Goal: Task Accomplishment & Management: Use online tool/utility

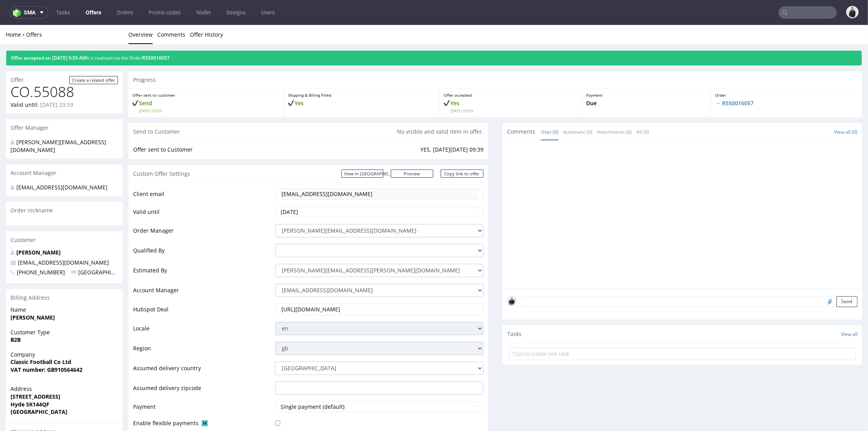
scroll to position [346, 0]
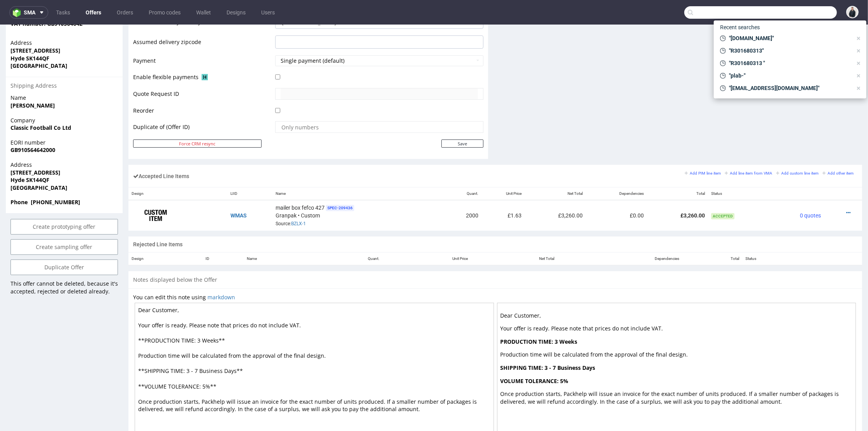
click at [791, 14] on input "text" at bounding box center [761, 12] width 153 height 12
paste input "[DOMAIN_NAME]"
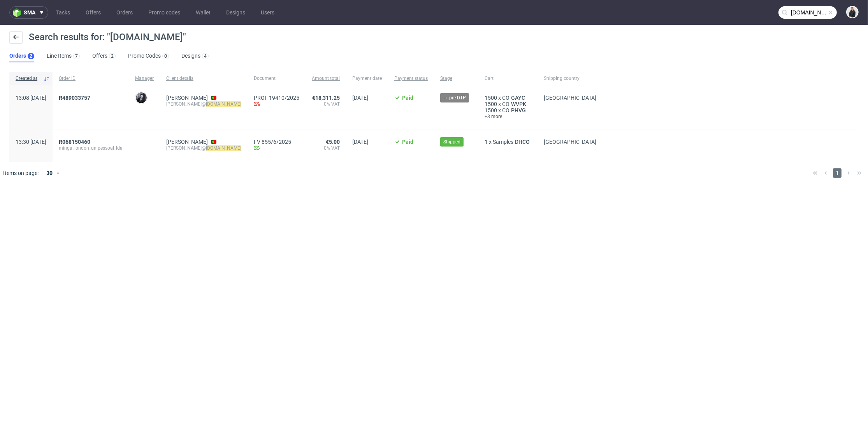
click at [813, 14] on input "[DOMAIN_NAME]" at bounding box center [808, 12] width 58 height 12
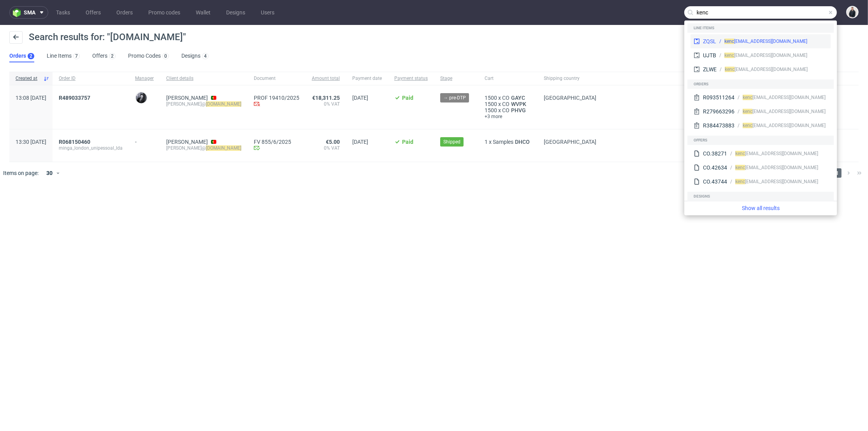
type input "kenc"
click at [766, 44] on div "kenc [EMAIL_ADDRESS][DOMAIN_NAME]" at bounding box center [766, 41] width 83 height 7
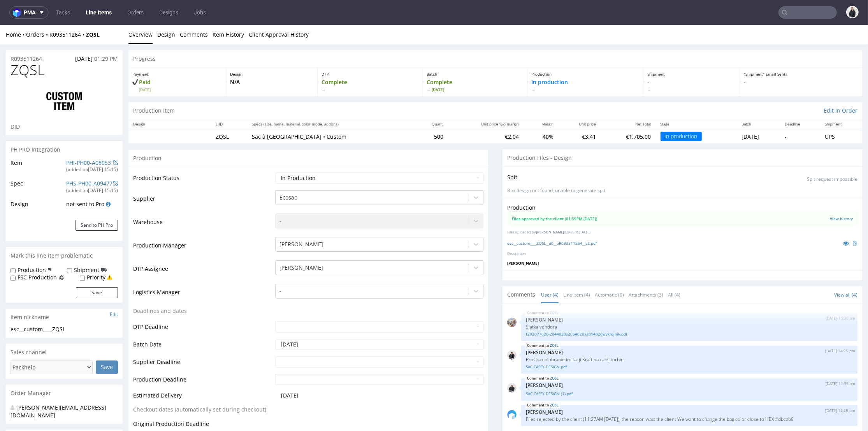
scroll to position [216, 0]
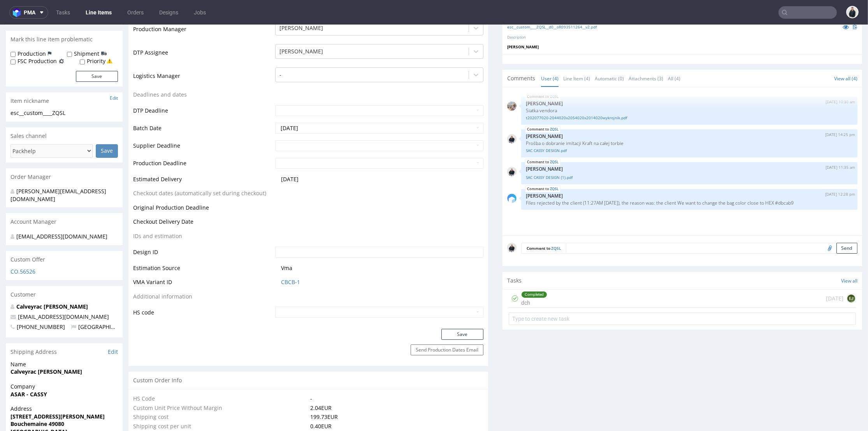
click at [621, 248] on textarea at bounding box center [712, 248] width 292 height 11
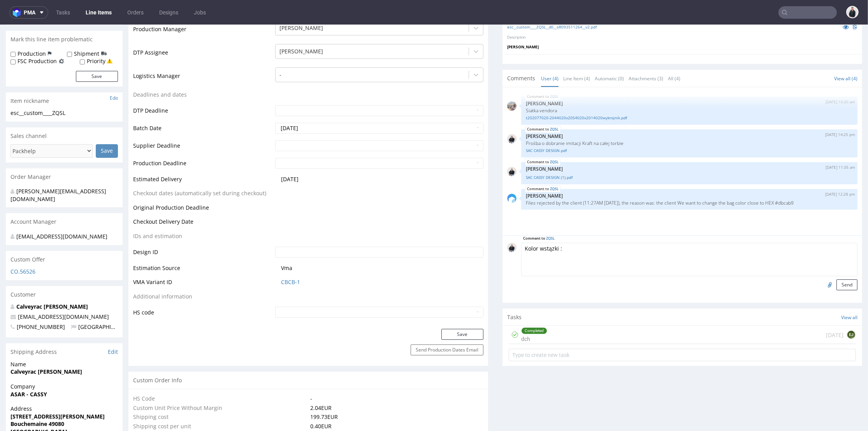
paste textarea "0001 Naturalny"
type textarea "Kolor wstązki : 0001 Naturalny"
click at [838, 284] on button "Send" at bounding box center [847, 284] width 21 height 11
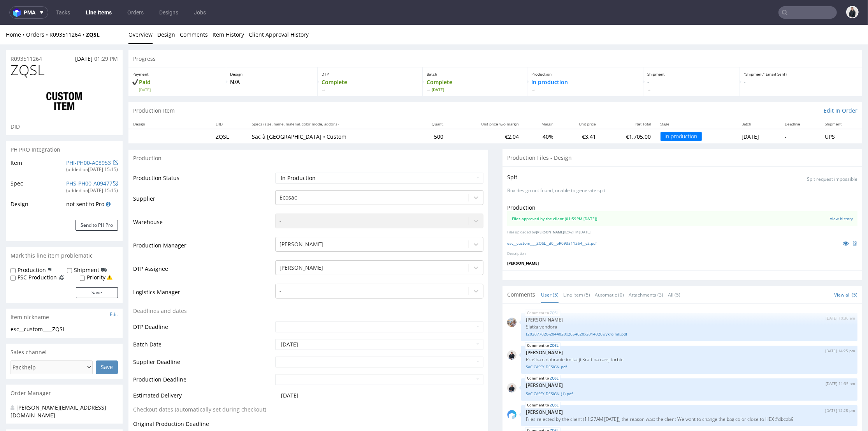
scroll to position [4, 0]
drag, startPoint x: 105, startPoint y: 35, endPoint x: 85, endPoint y: 36, distance: 19.9
click at [85, 36] on div "Home Orders R093511264 ZQSL" at bounding box center [64, 35] width 117 height 8
copy strong "ZQSL"
drag, startPoint x: 33, startPoint y: 10, endPoint x: 36, endPoint y: 18, distance: 8.5
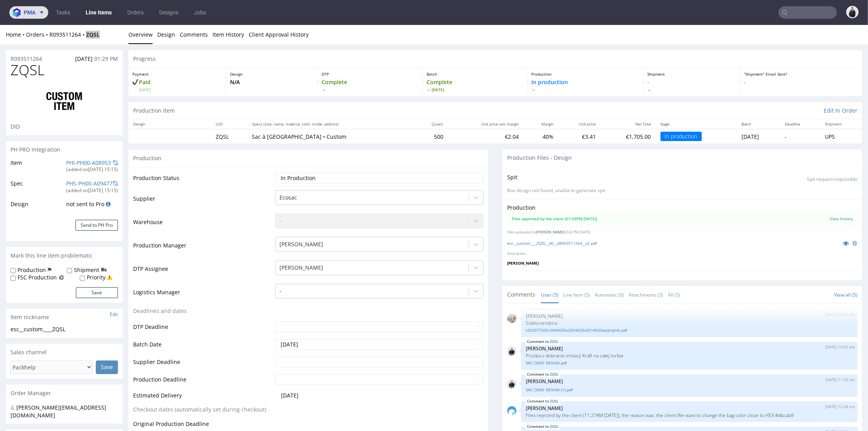
click at [35, 10] on button "pma" at bounding box center [28, 12] width 39 height 12
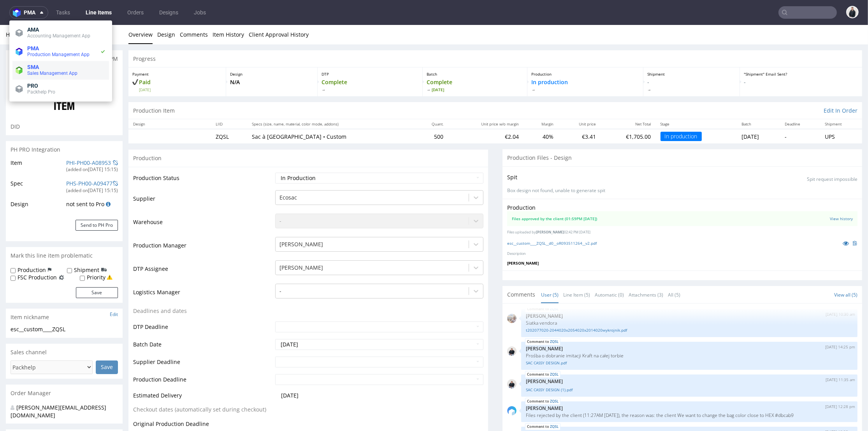
click at [49, 67] on span "SMA" at bounding box center [66, 67] width 79 height 6
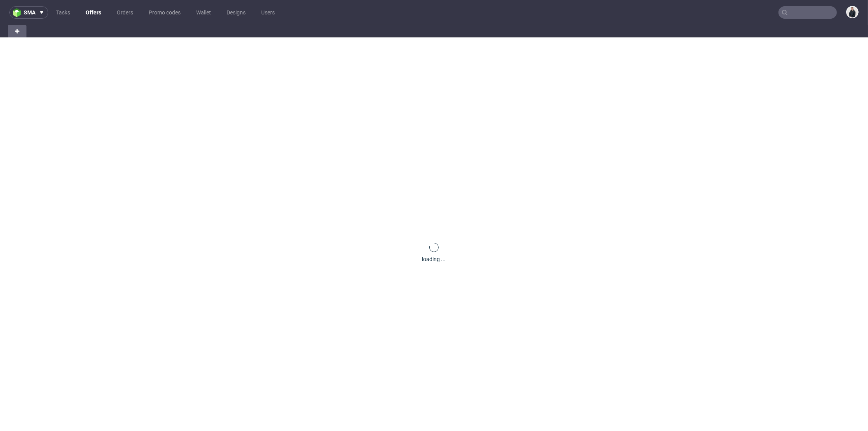
click at [102, 12] on link "Offers" at bounding box center [93, 12] width 25 height 12
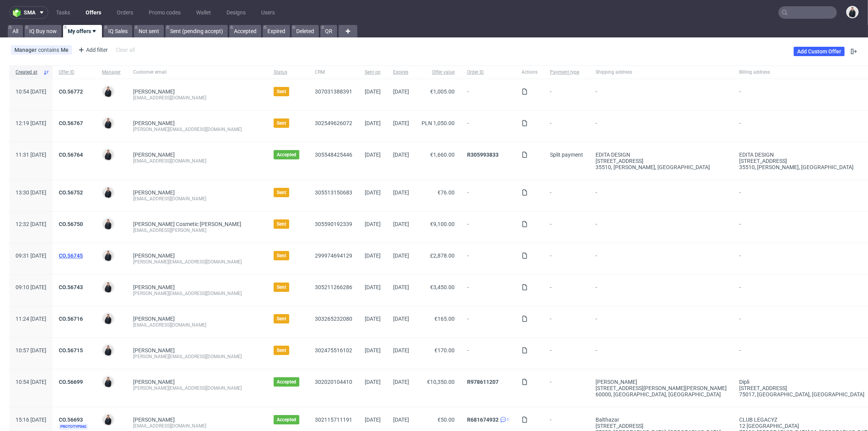
click at [83, 254] on link "CO.56745" at bounding box center [71, 255] width 24 height 6
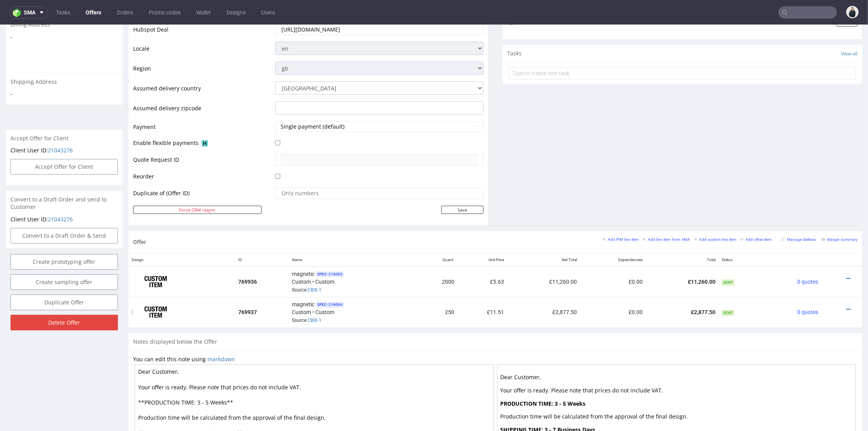
scroll to position [346, 0]
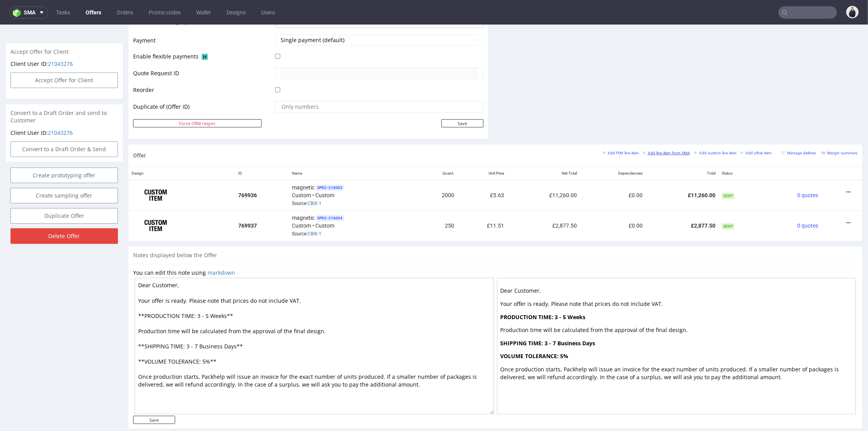
click at [651, 151] on small "Add line item from VMA" at bounding box center [667, 153] width 48 height 4
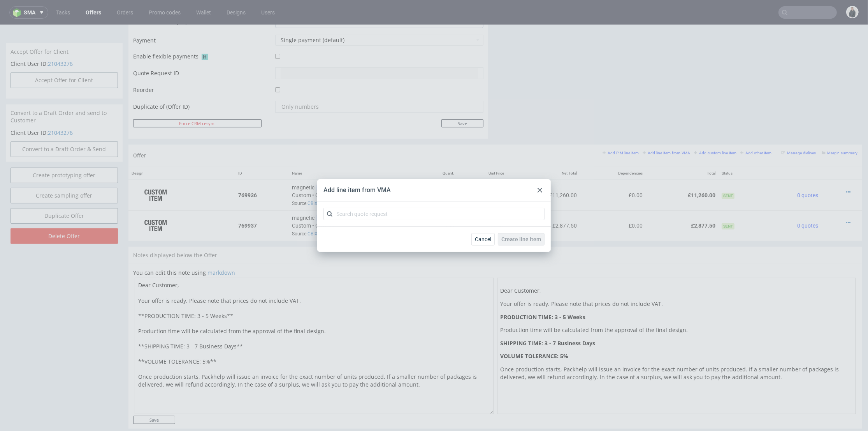
click at [541, 185] on div "Add line item from VMA" at bounding box center [434, 190] width 234 height 22
click at [541, 192] on div at bounding box center [539, 189] width 9 height 9
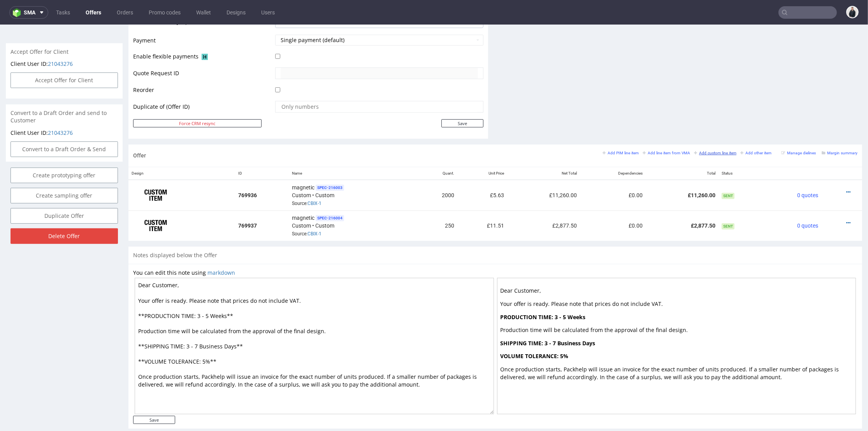
click at [706, 151] on small "Add custom line item" at bounding box center [715, 153] width 42 height 4
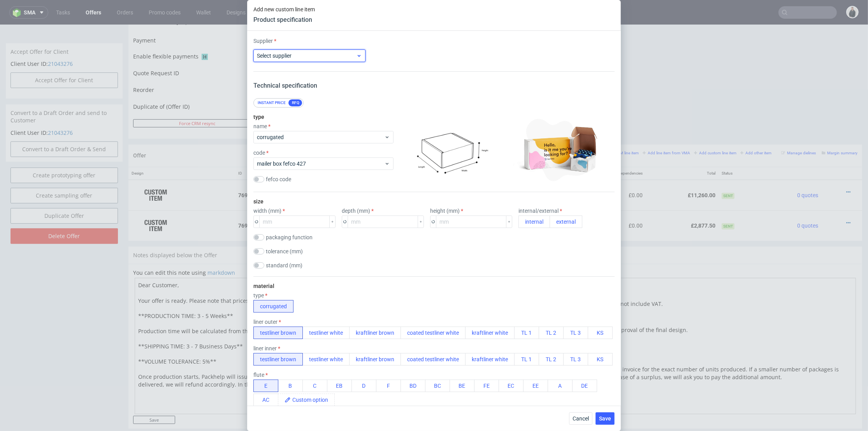
click at [297, 55] on span "Select supplier" at bounding box center [306, 56] width 99 height 8
type input "cu"
click at [294, 76] on div "Custom" at bounding box center [309, 74] width 104 height 14
click at [409, 56] on input "text" at bounding box center [434, 55] width 112 height 12
type input "Packhelp"
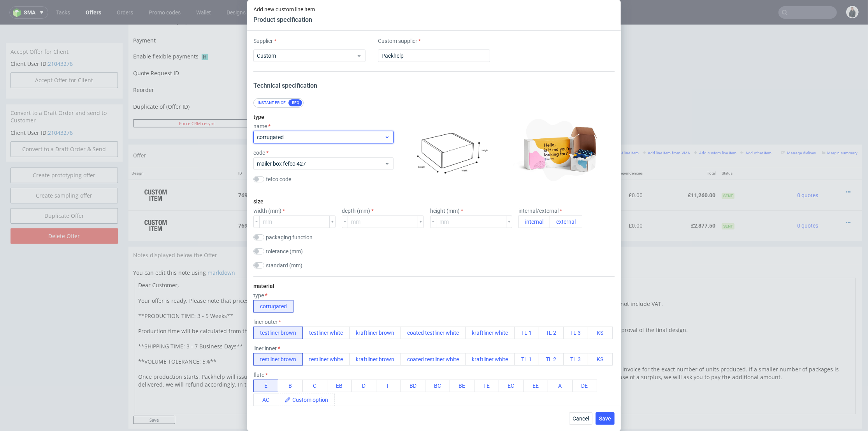
click at [293, 135] on span "corrugated" at bounding box center [320, 137] width 127 height 8
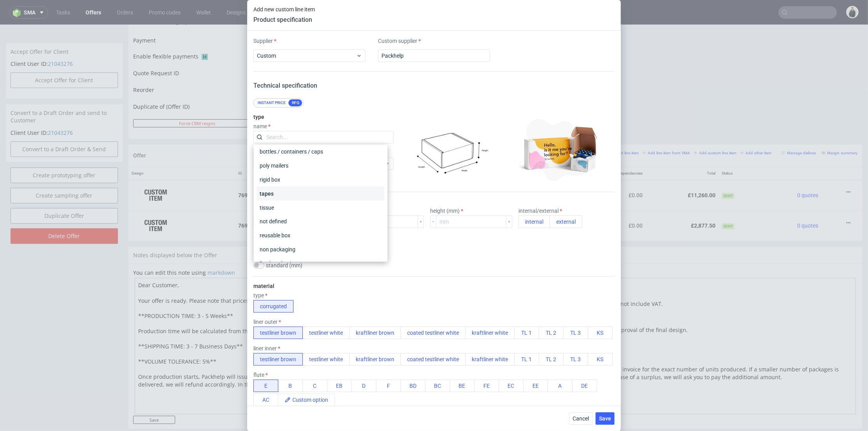
scroll to position [141, 0]
click at [302, 206] on div "not defined" at bounding box center [321, 210] width 128 height 14
checkbox input "false"
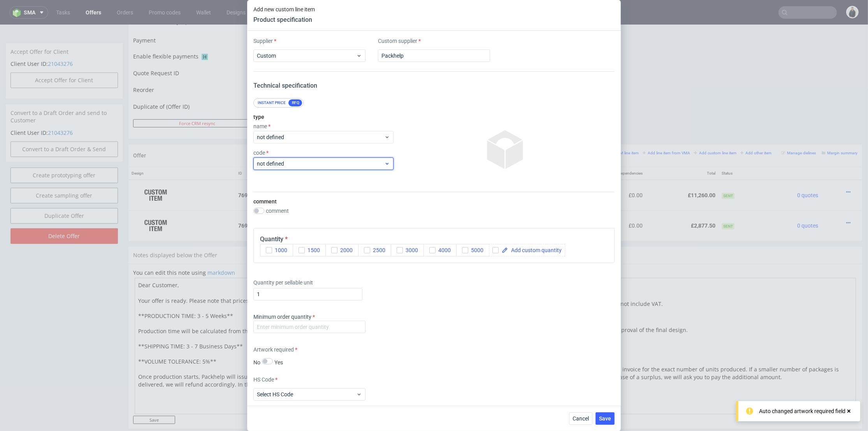
click at [303, 157] on div "not defined" at bounding box center [323, 163] width 140 height 12
click at [303, 157] on input "text" at bounding box center [323, 163] width 140 height 12
drag, startPoint x: 334, startPoint y: 249, endPoint x: 377, endPoint y: 273, distance: 49.3
click at [334, 250] on icon "button" at bounding box center [334, 249] width 5 height 5
click at [410, 282] on div "Quantity per sellable unit 1" at bounding box center [433, 287] width 361 height 31
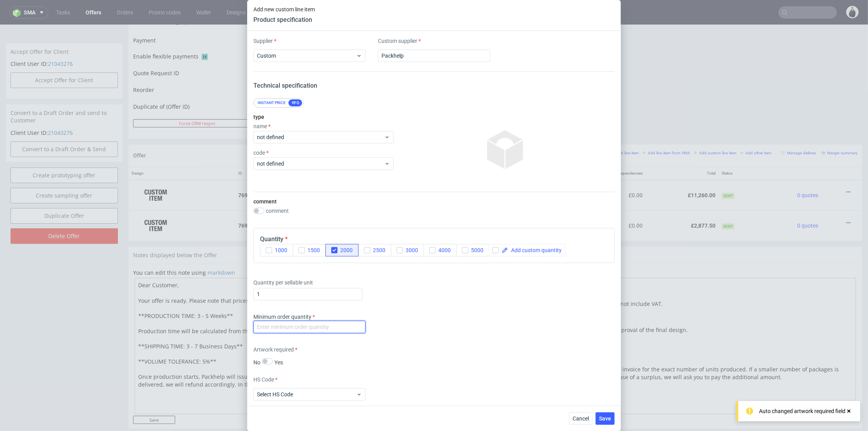
click at [334, 323] on input "number" at bounding box center [309, 326] width 112 height 12
drag, startPoint x: 496, startPoint y: 251, endPoint x: 524, endPoint y: 252, distance: 27.6
click at [497, 251] on input "checkbox" at bounding box center [496, 250] width 6 height 6
checkbox input "true"
click at [524, 252] on span at bounding box center [535, 249] width 54 height 5
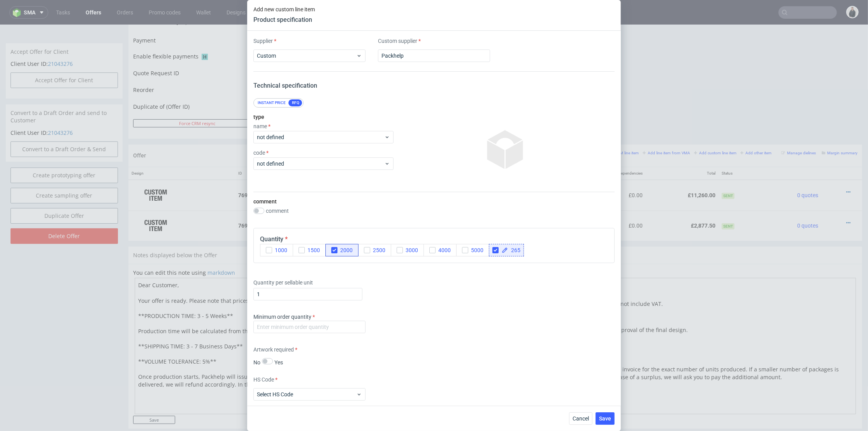
checkbox input "true"
click at [452, 286] on div "Quantity per sellable unit 1" at bounding box center [433, 287] width 361 height 31
click at [334, 250] on use "button" at bounding box center [335, 250] width 4 height 3
click at [306, 333] on input "number" at bounding box center [309, 326] width 112 height 12
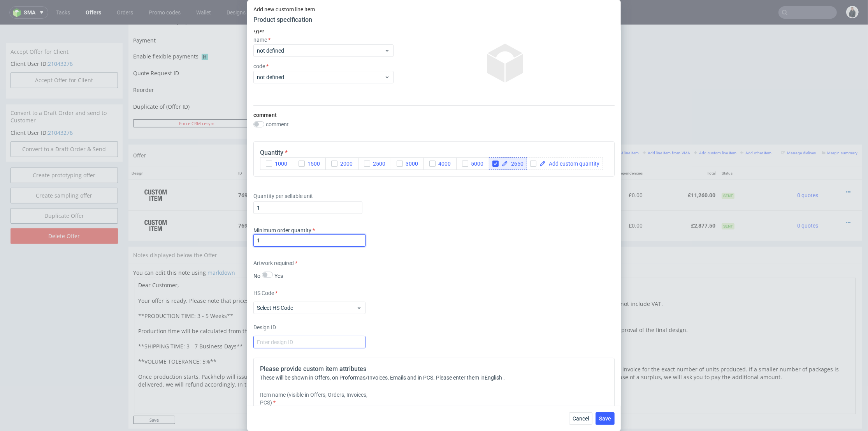
type input "1"
click at [300, 348] on input "number" at bounding box center [309, 342] width 112 height 12
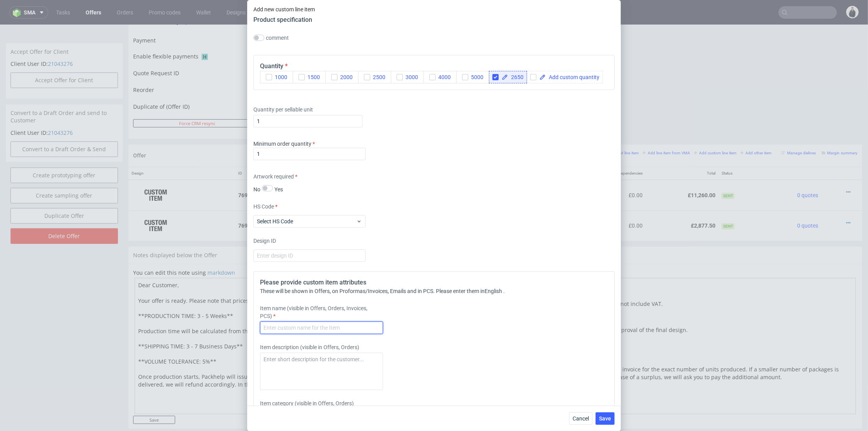
click at [309, 334] on input "text" at bounding box center [321, 327] width 123 height 12
type input "Inlays for rigid Box"
paste textarea "2 mm cardboard, identical printing on all inserts, single-sided laminated"
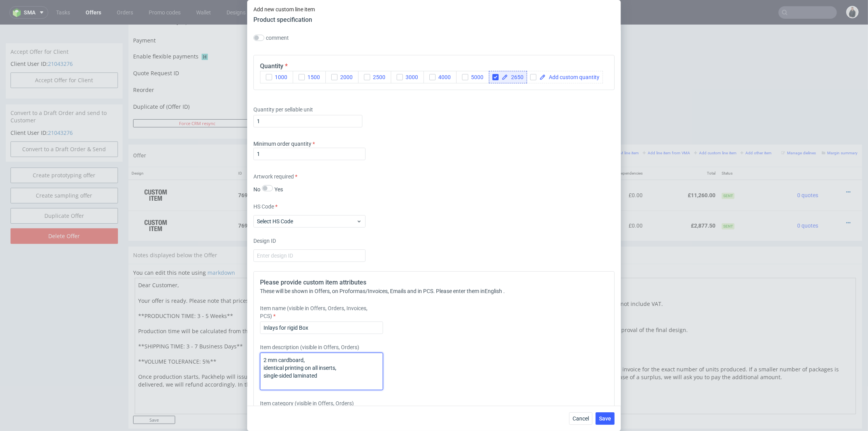
drag, startPoint x: 323, startPoint y: 391, endPoint x: 353, endPoint y: 384, distance: 30.5
click at [248, 392] on div "Supplier Custom Custom supplier Packhelp Technical specification Instant price …" at bounding box center [434, 218] width 374 height 375
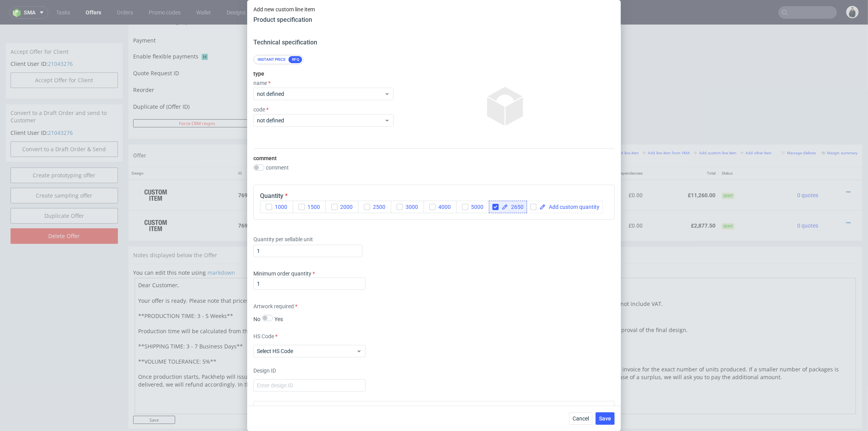
scroll to position [0, 0]
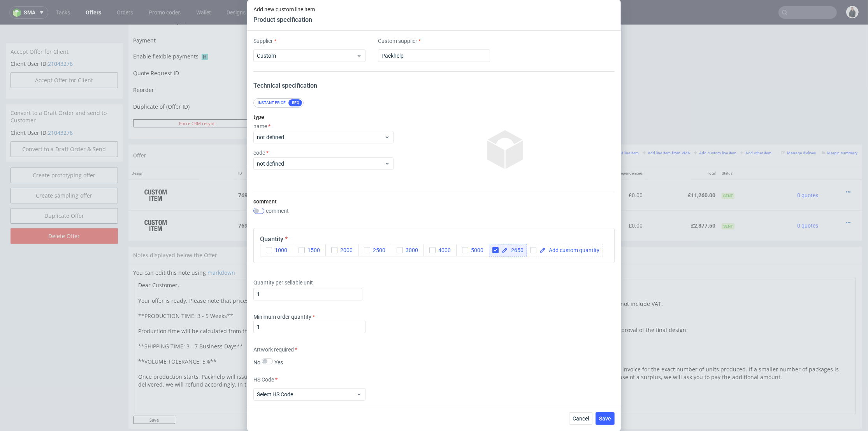
type textarea "2 mm cardboard, identical printing on all inserts,"
click at [255, 211] on input "checkbox" at bounding box center [258, 211] width 11 height 6
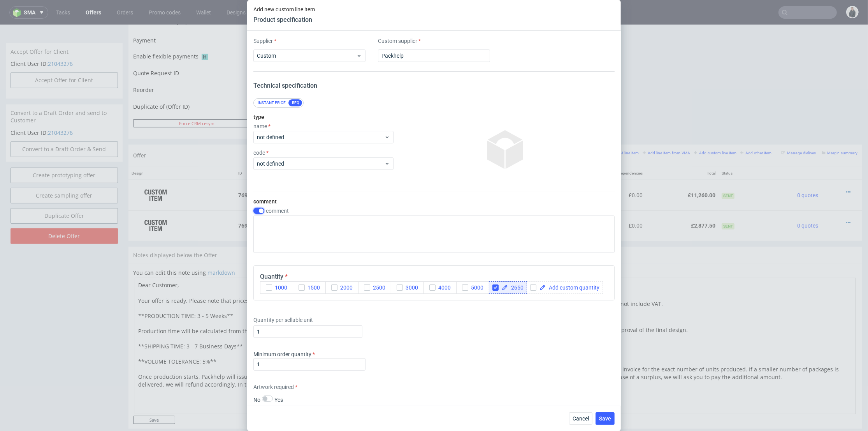
click at [260, 211] on input "checkbox" at bounding box center [258, 211] width 11 height 6
checkbox input "false"
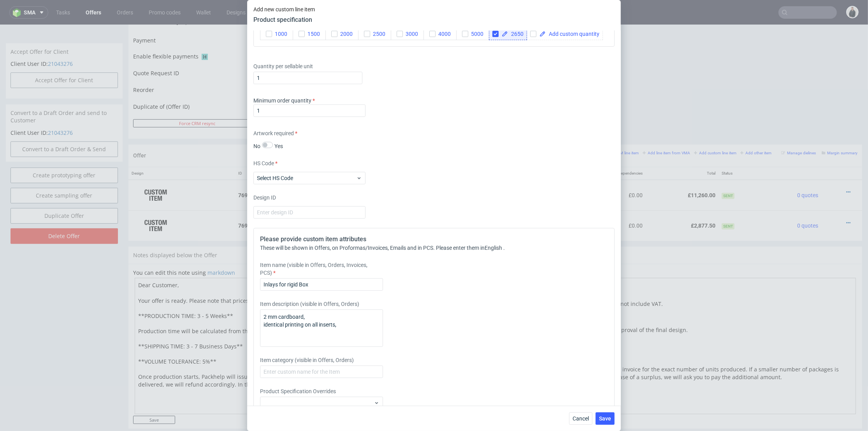
scroll to position [269, 0]
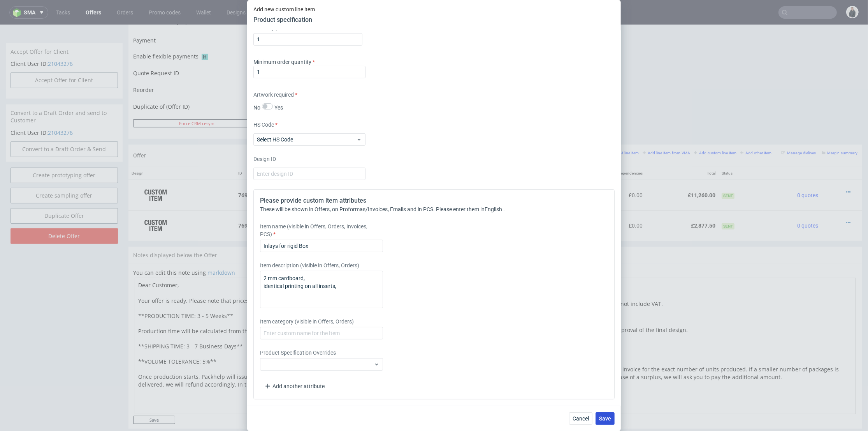
click at [614, 419] on button "Save" at bounding box center [605, 418] width 19 height 12
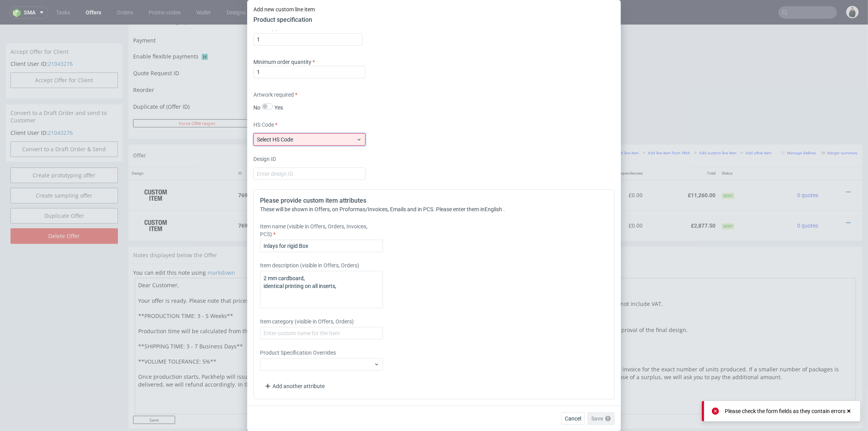
click at [335, 138] on span "Select HS Code" at bounding box center [306, 140] width 99 height 8
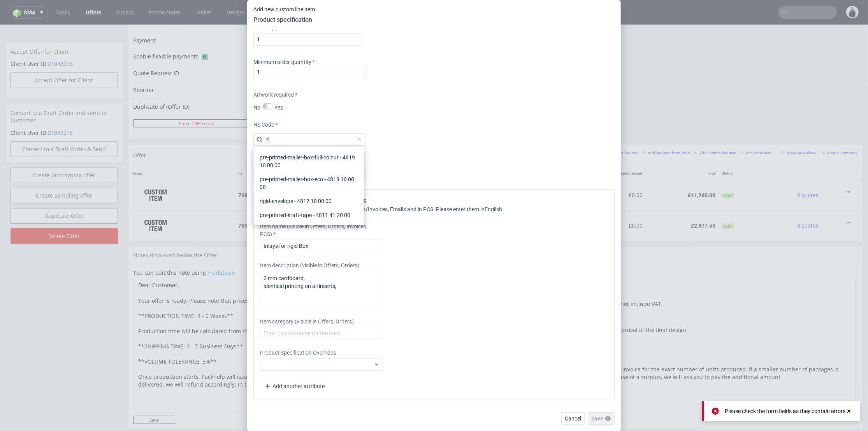
scroll to position [0, 0]
type input "r"
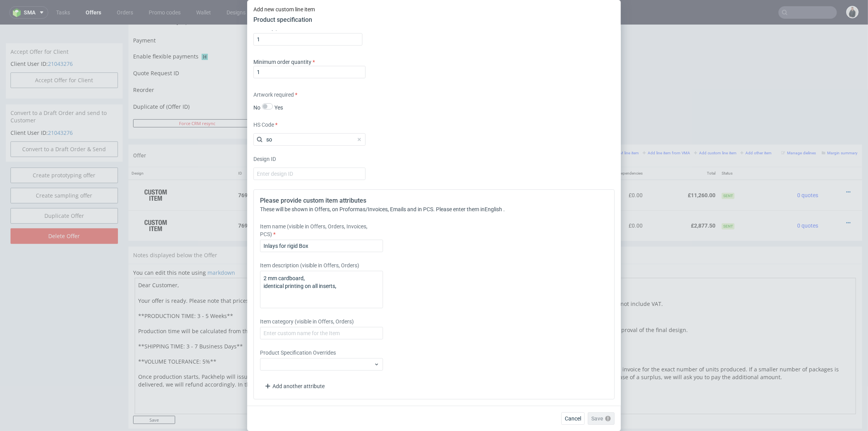
type input "s"
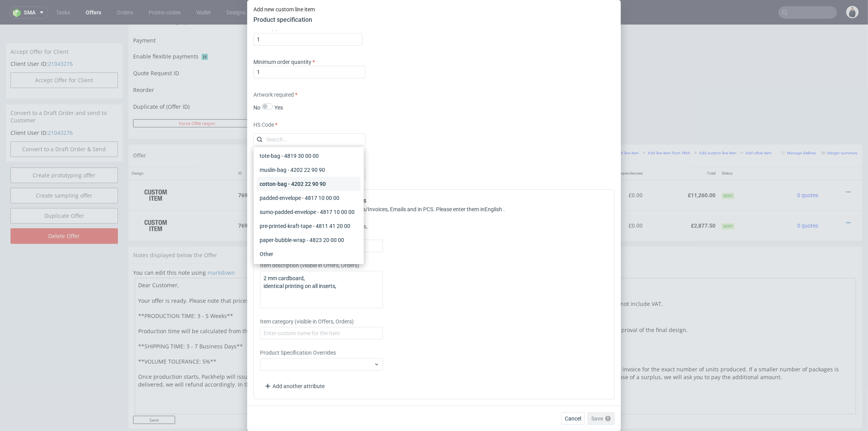
scroll to position [546, 0]
click at [310, 252] on div "Other" at bounding box center [309, 254] width 104 height 14
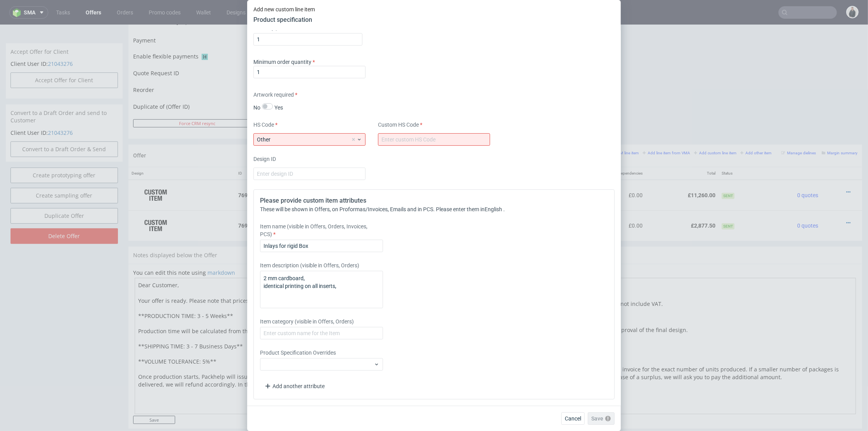
drag, startPoint x: 485, startPoint y: 283, endPoint x: 474, endPoint y: 209, distance: 74.0
click at [485, 281] on div "Item description (visible in Offers, Orders) 2 mm cardboard, identical printing…" at bounding box center [389, 284] width 259 height 47
click at [439, 147] on div "Supplier Custom Custom supplier Packhelp Technical specification Instant price …" at bounding box center [434, 218] width 374 height 375
click at [440, 143] on input "text" at bounding box center [434, 139] width 112 height 12
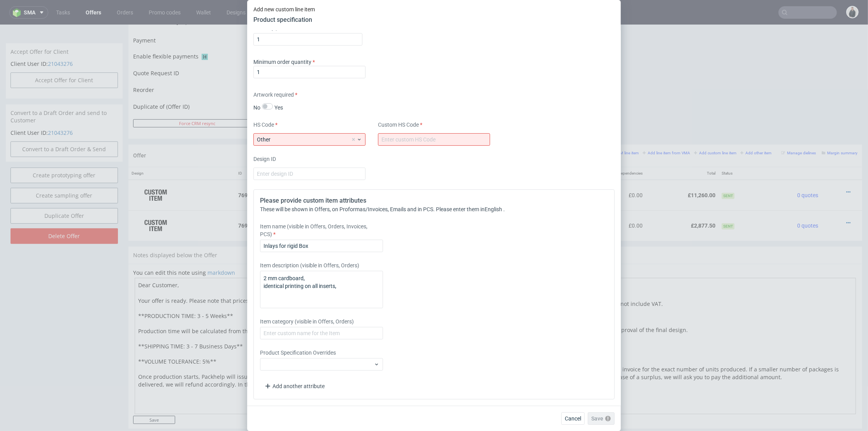
click at [419, 127] on label "Custom HS Code" at bounding box center [434, 125] width 112 height 8
click at [419, 135] on input "text" at bounding box center [434, 139] width 112 height 12
type input "4819504040"
drag, startPoint x: 519, startPoint y: 299, endPoint x: 588, endPoint y: 379, distance: 105.2
click at [522, 303] on div "Please provide custom item attributes These will be shown in Offers, on Proform…" at bounding box center [433, 294] width 361 height 210
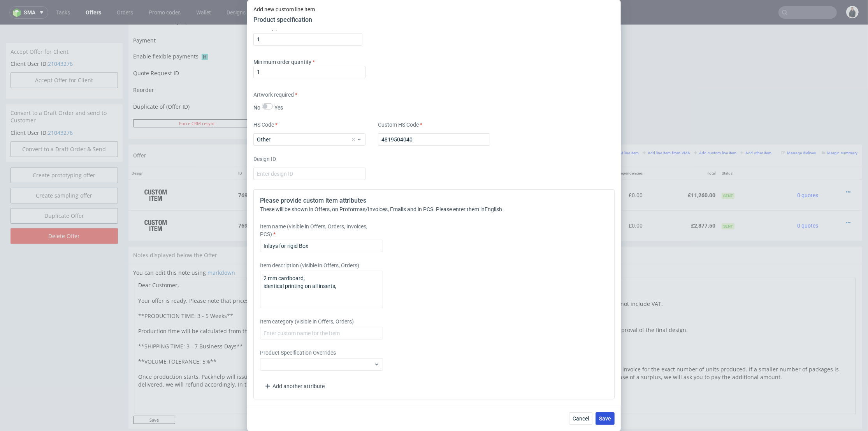
click at [612, 420] on button "Save" at bounding box center [605, 418] width 19 height 12
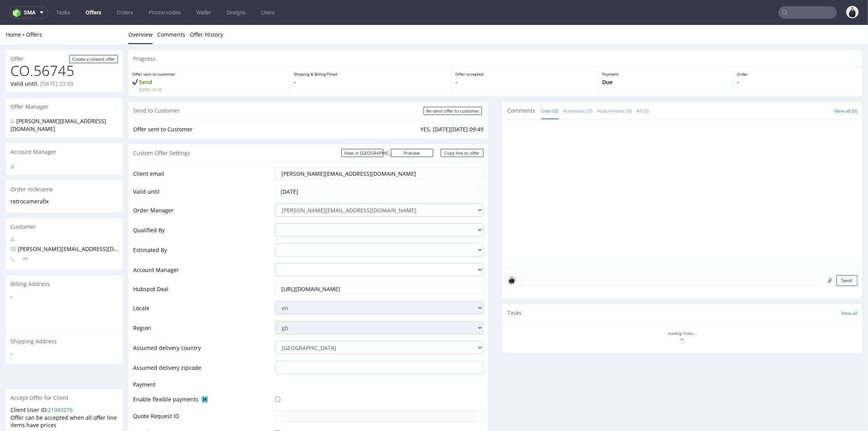
scroll to position [262, 0]
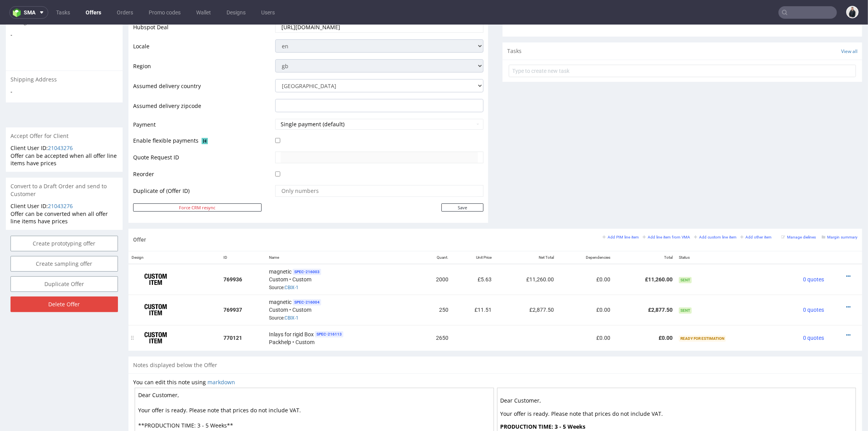
drag, startPoint x: 835, startPoint y: 333, endPoint x: 835, endPoint y: 327, distance: 5.1
click at [847, 332] on icon at bounding box center [849, 334] width 4 height 5
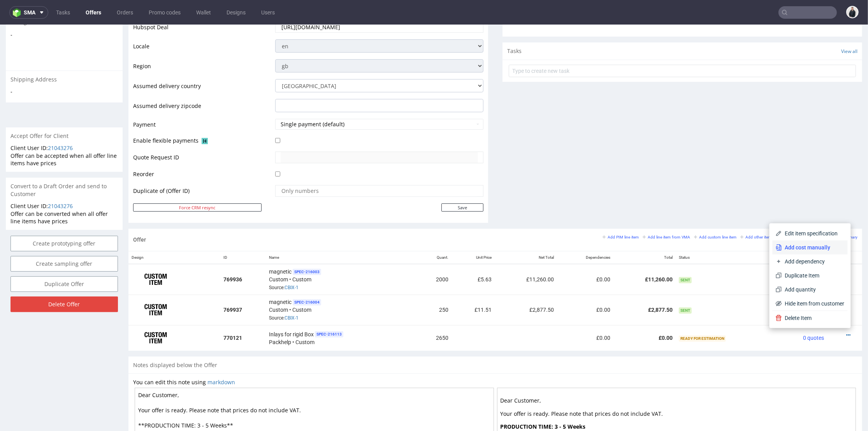
click at [804, 246] on span "Add cost manually" at bounding box center [813, 247] width 63 height 8
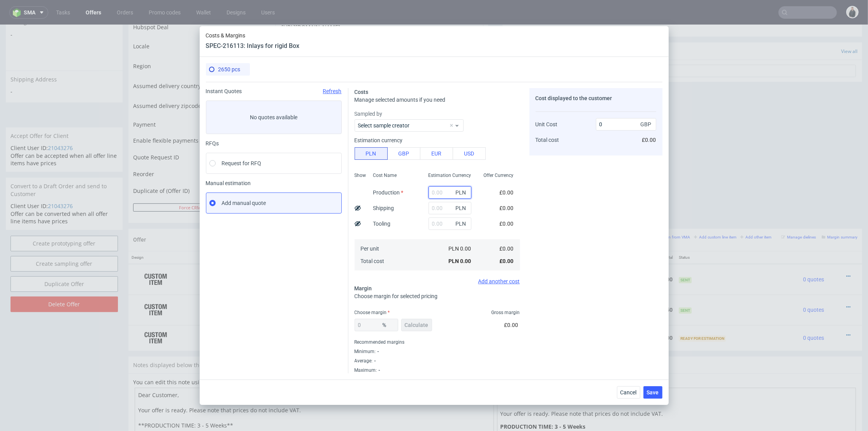
click at [438, 193] on input "text" at bounding box center [450, 192] width 43 height 12
type input "6335"
type input "0.49"
type input "6335"
click at [436, 226] on input "1" at bounding box center [450, 223] width 43 height 12
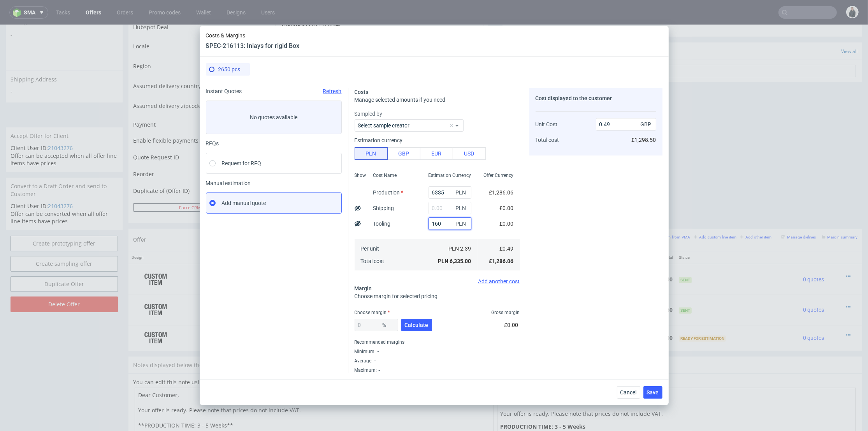
type input "1600"
type input "0.61"
type input "1600"
click at [433, 208] on input "text" at bounding box center [450, 208] width 43 height 12
type input "1900"
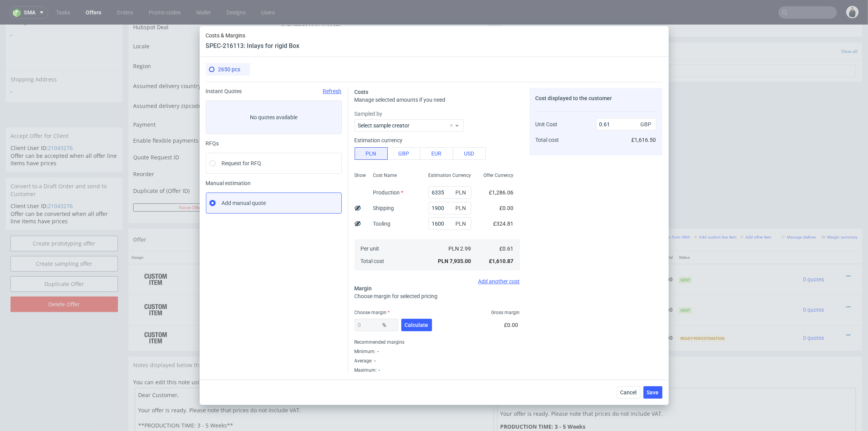
type input "0.76"
click at [422, 237] on div "Estimation Currency 6335 PLN 1900 PLN 1600 PLN PLN 2.99 PLN 7,935.00" at bounding box center [449, 220] width 55 height 103
click at [415, 329] on button "Calculate" at bounding box center [416, 325] width 31 height 12
type input "33.79"
type input "1.14"
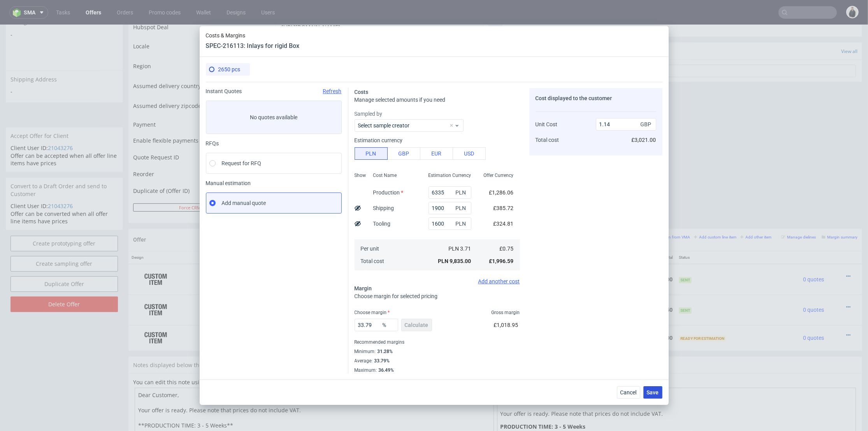
click at [651, 390] on span "Save" at bounding box center [653, 391] width 12 height 5
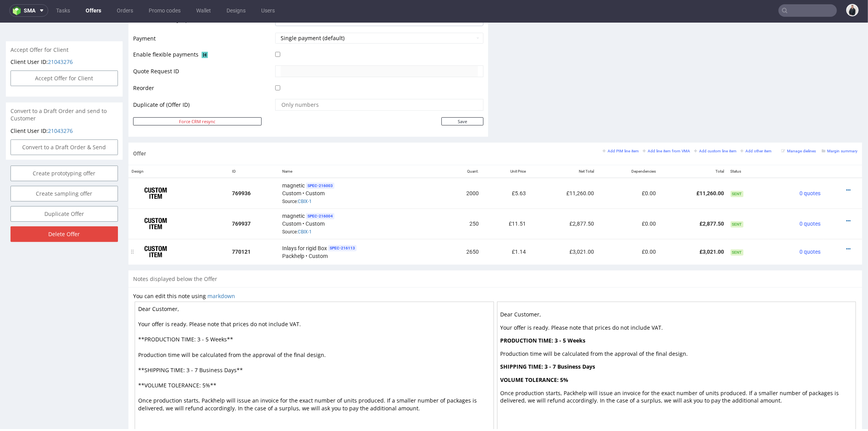
scroll to position [303, 0]
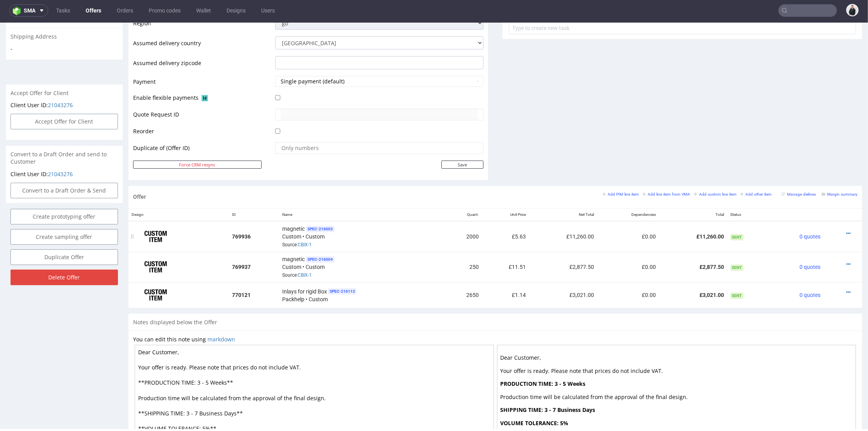
click at [839, 231] on div at bounding box center [841, 233] width 28 height 8
click at [847, 232] on icon at bounding box center [849, 233] width 4 height 5
click at [821, 147] on span "Edit item price" at bounding box center [813, 147] width 63 height 8
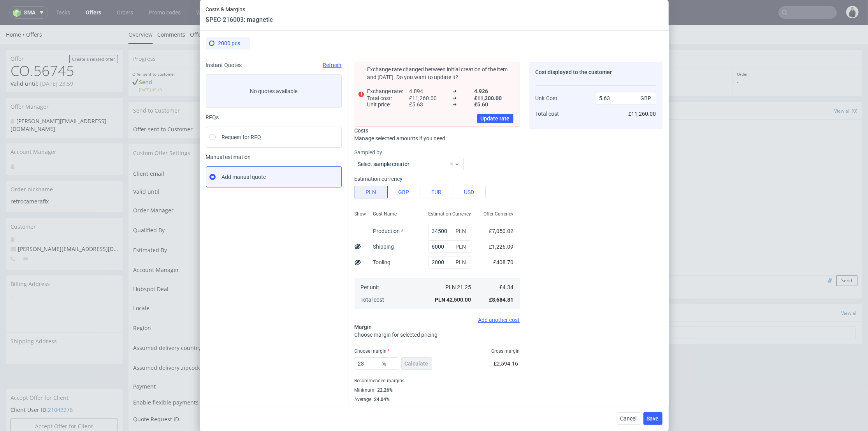
scroll to position [12, 0]
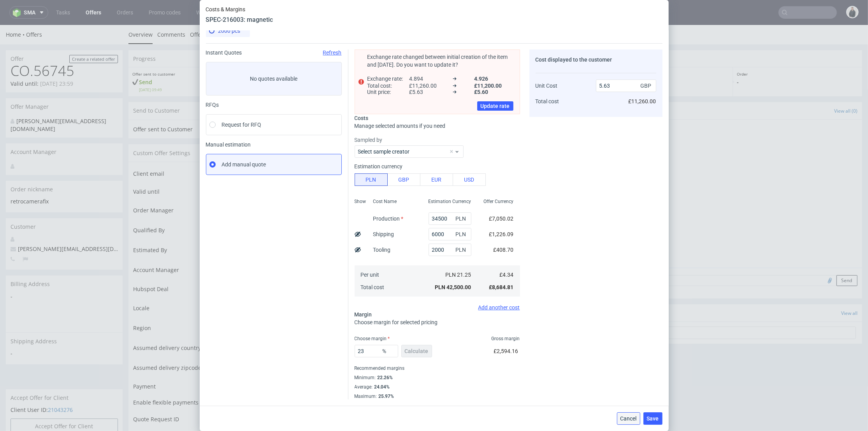
click at [632, 417] on span "Cancel" at bounding box center [629, 417] width 16 height 5
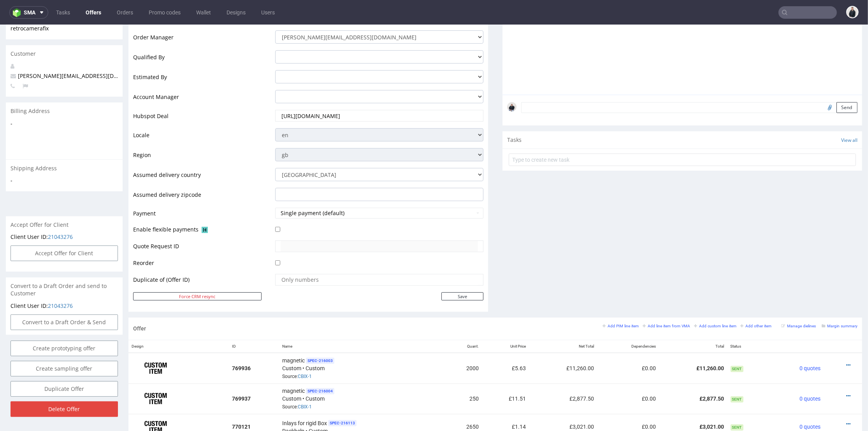
scroll to position [216, 0]
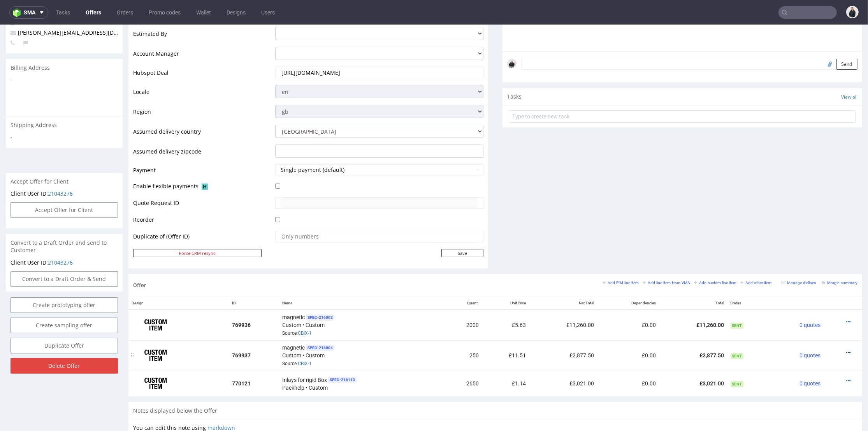
click at [847, 350] on icon at bounding box center [849, 352] width 4 height 5
click at [815, 267] on span "Edit item price" at bounding box center [813, 265] width 63 height 8
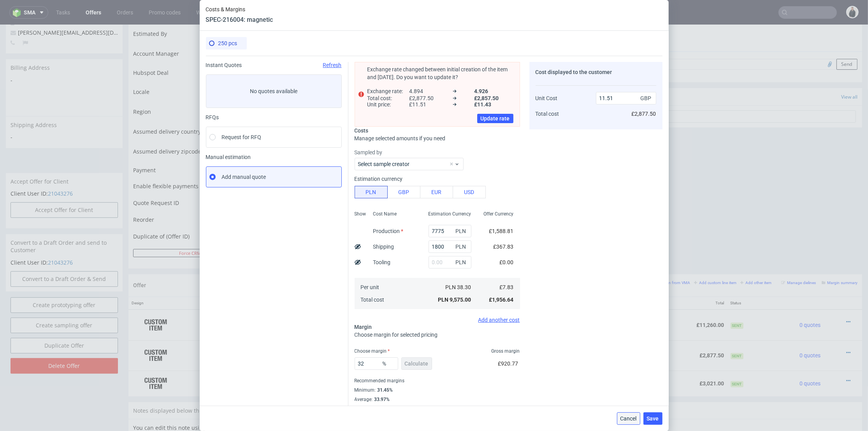
click at [637, 417] on span "Cancel" at bounding box center [629, 417] width 16 height 5
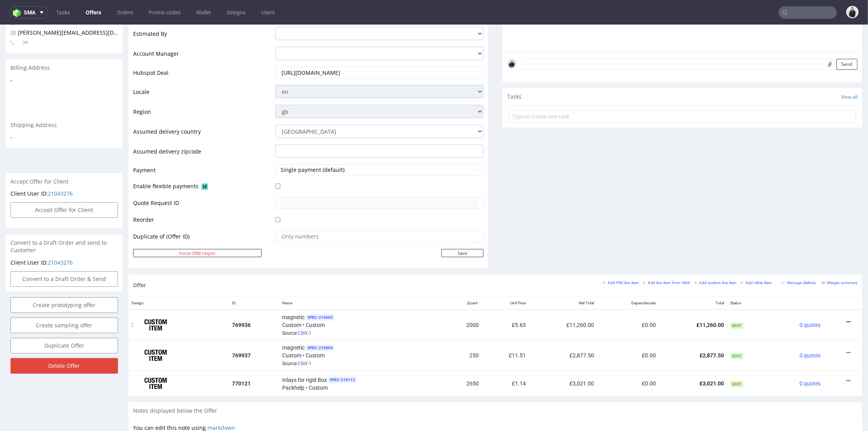
click at [847, 320] on icon at bounding box center [849, 321] width 4 height 5
click at [804, 230] on li "Edit item price" at bounding box center [810, 235] width 75 height 14
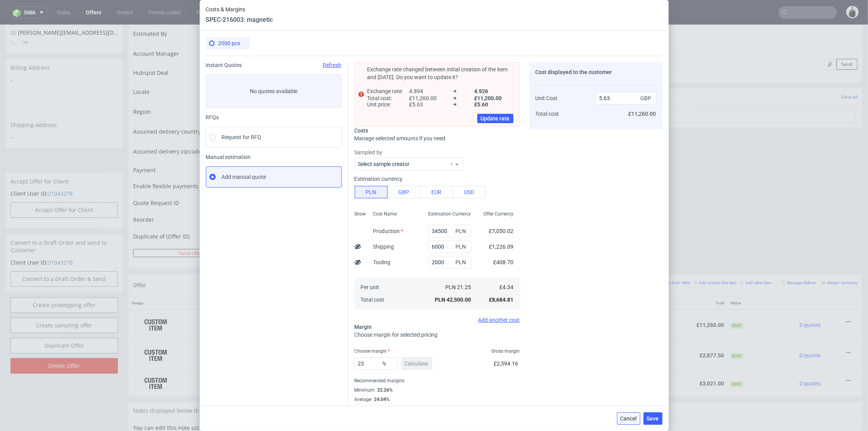
drag, startPoint x: 636, startPoint y: 423, endPoint x: 650, endPoint y: 386, distance: 40.1
click at [636, 423] on button "Cancel" at bounding box center [628, 418] width 23 height 12
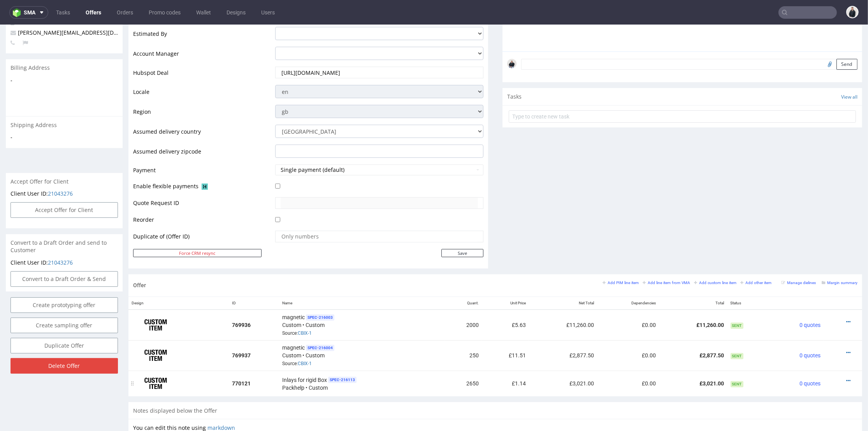
scroll to position [259, 0]
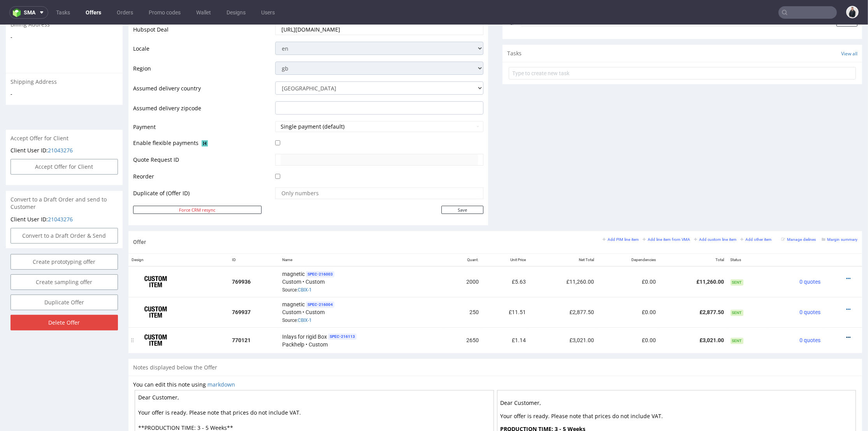
click at [847, 334] on icon at bounding box center [849, 336] width 4 height 5
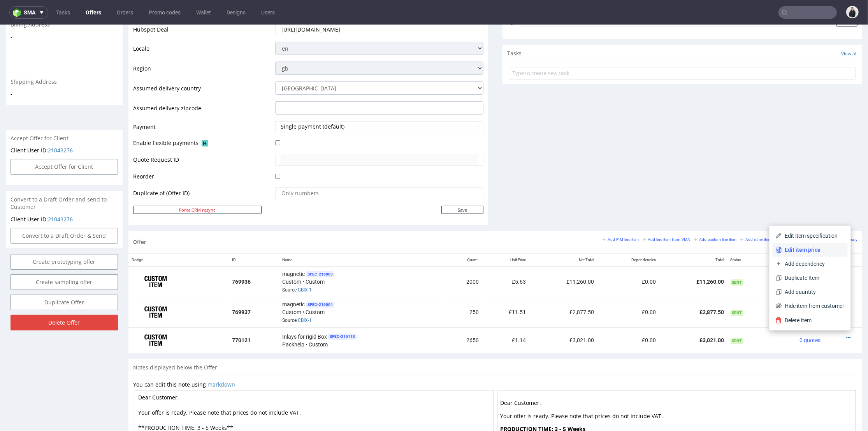
click at [814, 251] on span "Edit item price" at bounding box center [813, 250] width 63 height 8
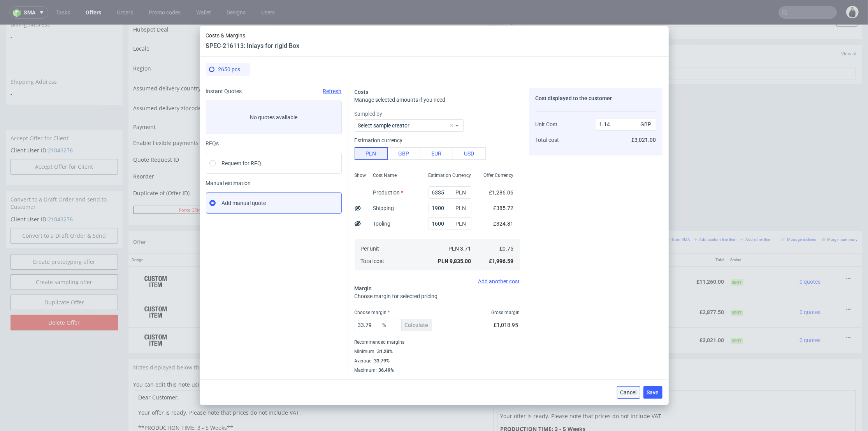
click at [635, 387] on button "Cancel" at bounding box center [628, 392] width 23 height 12
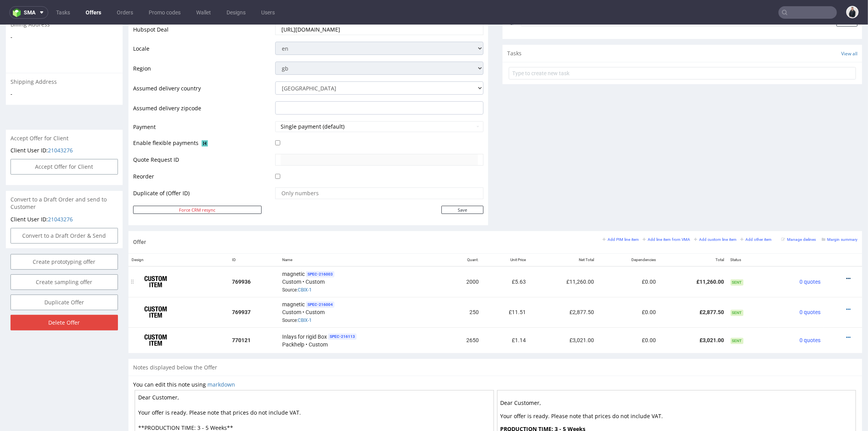
click at [847, 276] on icon at bounding box center [849, 278] width 4 height 5
click at [822, 192] on span "Edit item price" at bounding box center [813, 192] width 63 height 8
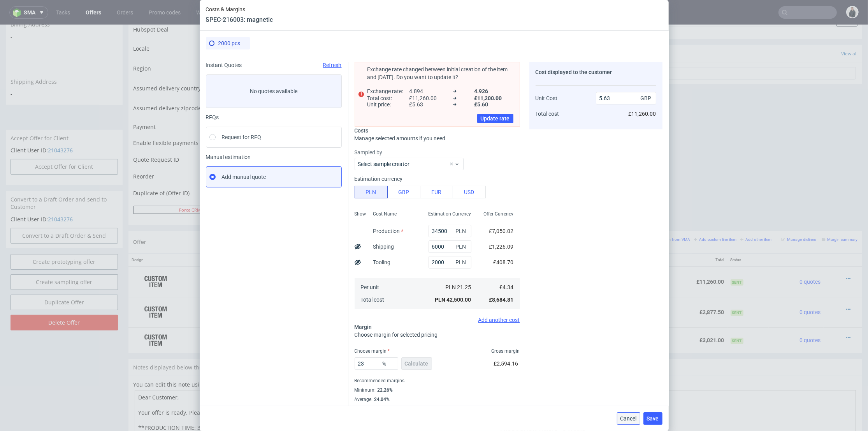
click at [636, 419] on span "Cancel" at bounding box center [629, 417] width 16 height 5
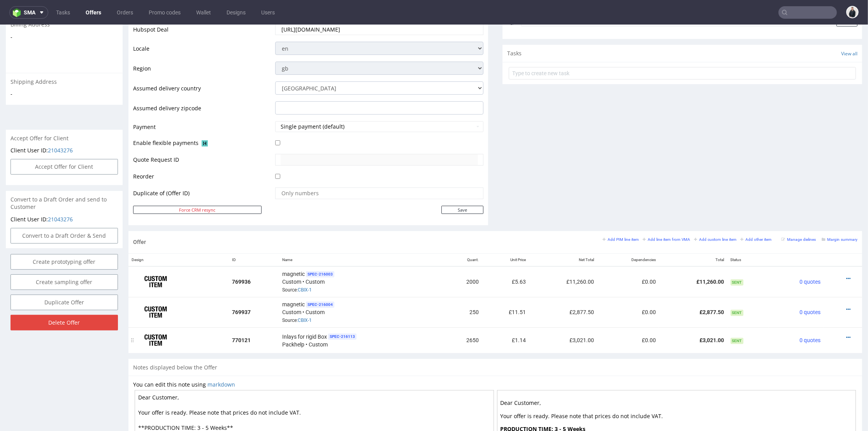
click at [840, 334] on div at bounding box center [841, 337] width 28 height 8
click at [847, 334] on icon at bounding box center [849, 336] width 4 height 5
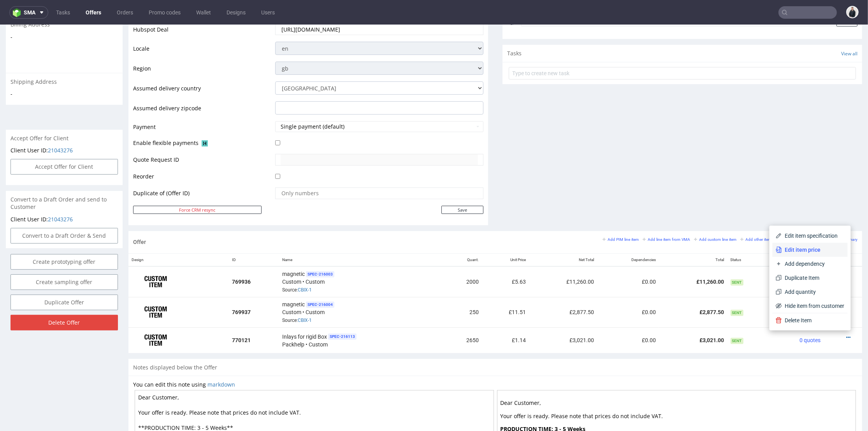
click at [812, 251] on span "Edit item price" at bounding box center [813, 250] width 63 height 8
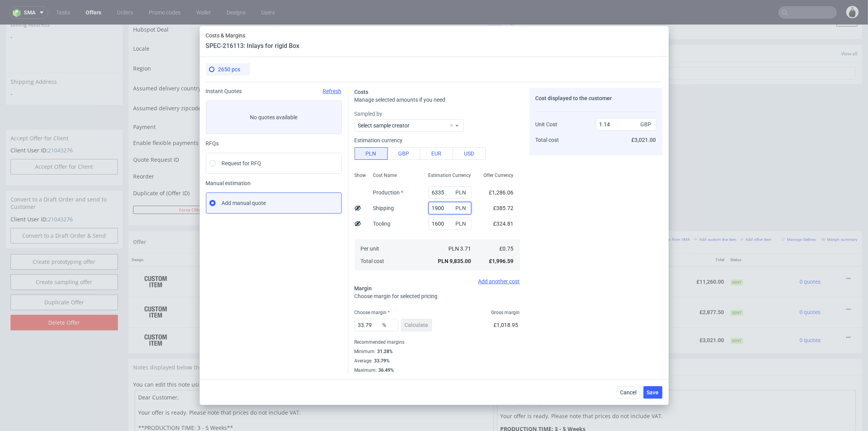
click at [431, 205] on input "1900" at bounding box center [450, 208] width 43 height 12
type input "1800"
click at [564, 216] on div "Cost displayed to the customer Unit Cost Total cost 1.14 GBP £3,021.00" at bounding box center [596, 230] width 133 height 285
type input "1.13"
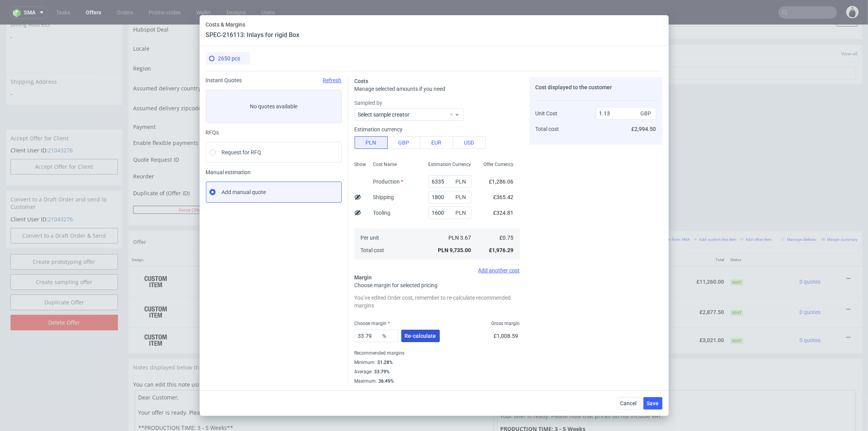
click at [422, 340] on button "Re-calculate" at bounding box center [420, 335] width 39 height 12
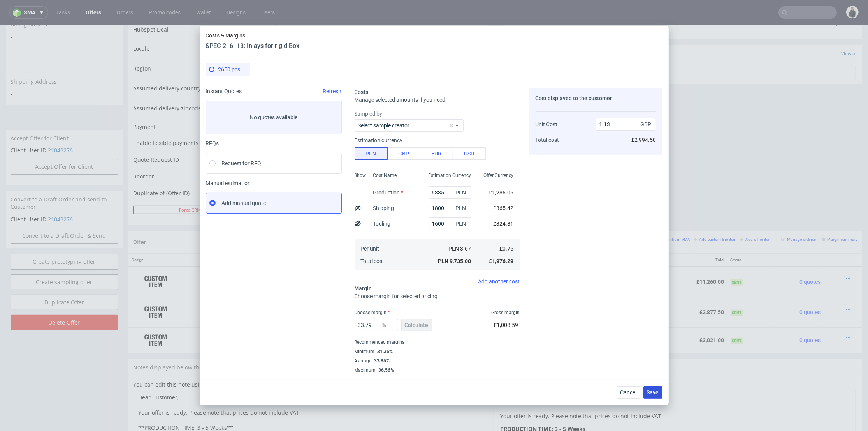
click at [659, 392] on button "Save" at bounding box center [653, 392] width 19 height 12
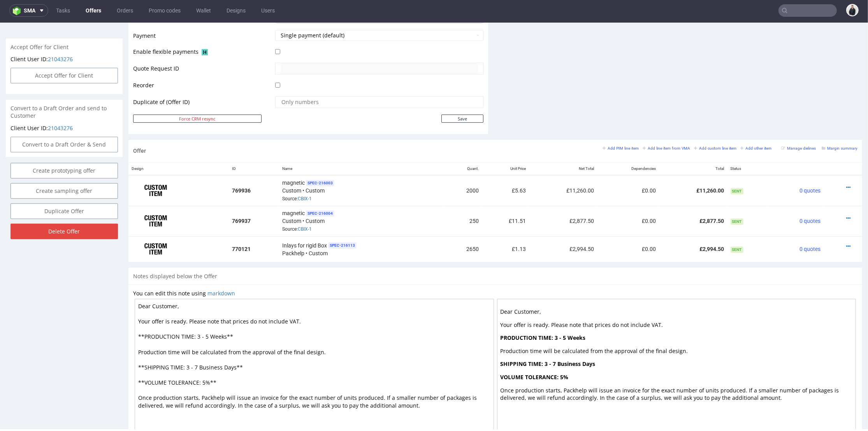
scroll to position [0, 0]
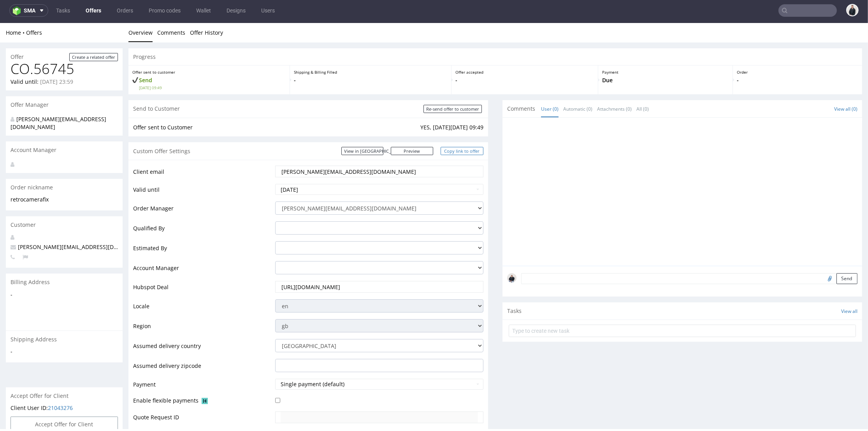
click at [461, 151] on link "Copy link to offer" at bounding box center [462, 151] width 43 height 8
click at [460, 110] on input "Re-send offer to customer" at bounding box center [453, 109] width 58 height 8
type input "In progress..."
